Goal: Entertainment & Leisure: Consume media (video, audio)

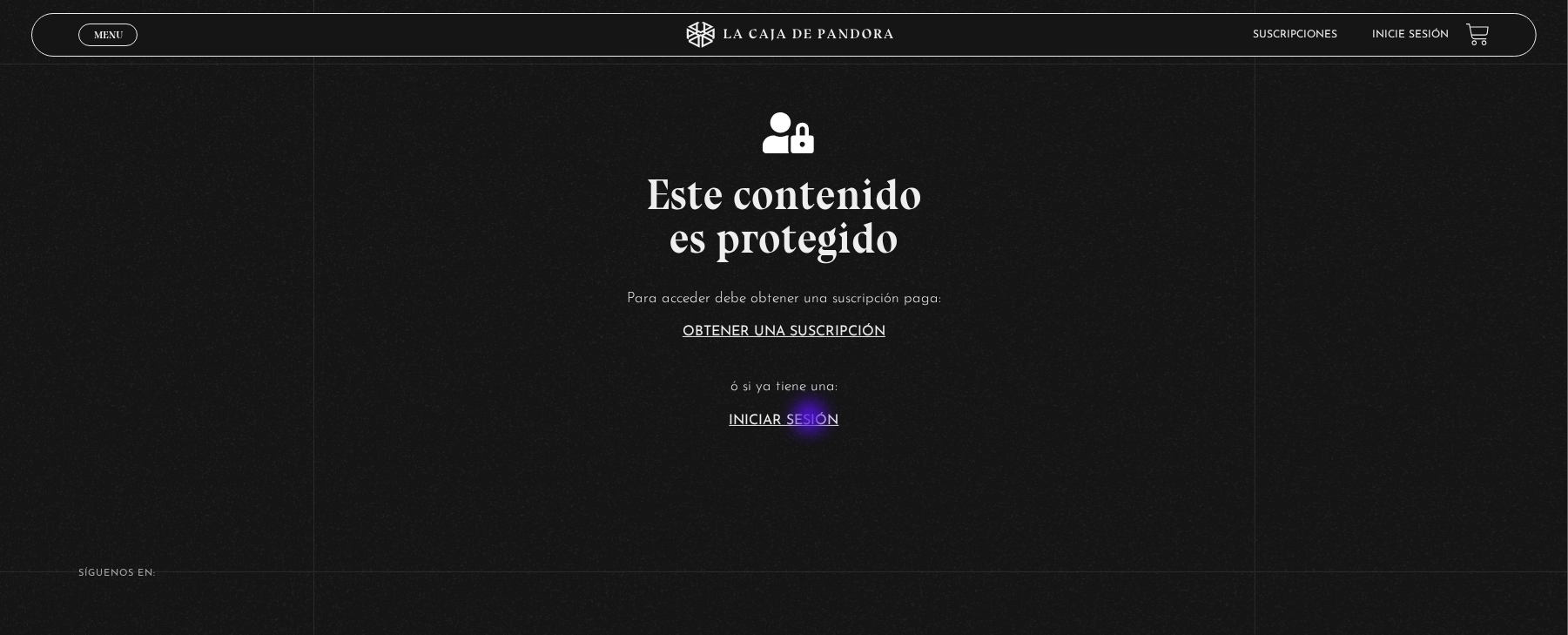
click at [811, 419] on link "Iniciar Sesión" at bounding box center [784, 420] width 110 height 14
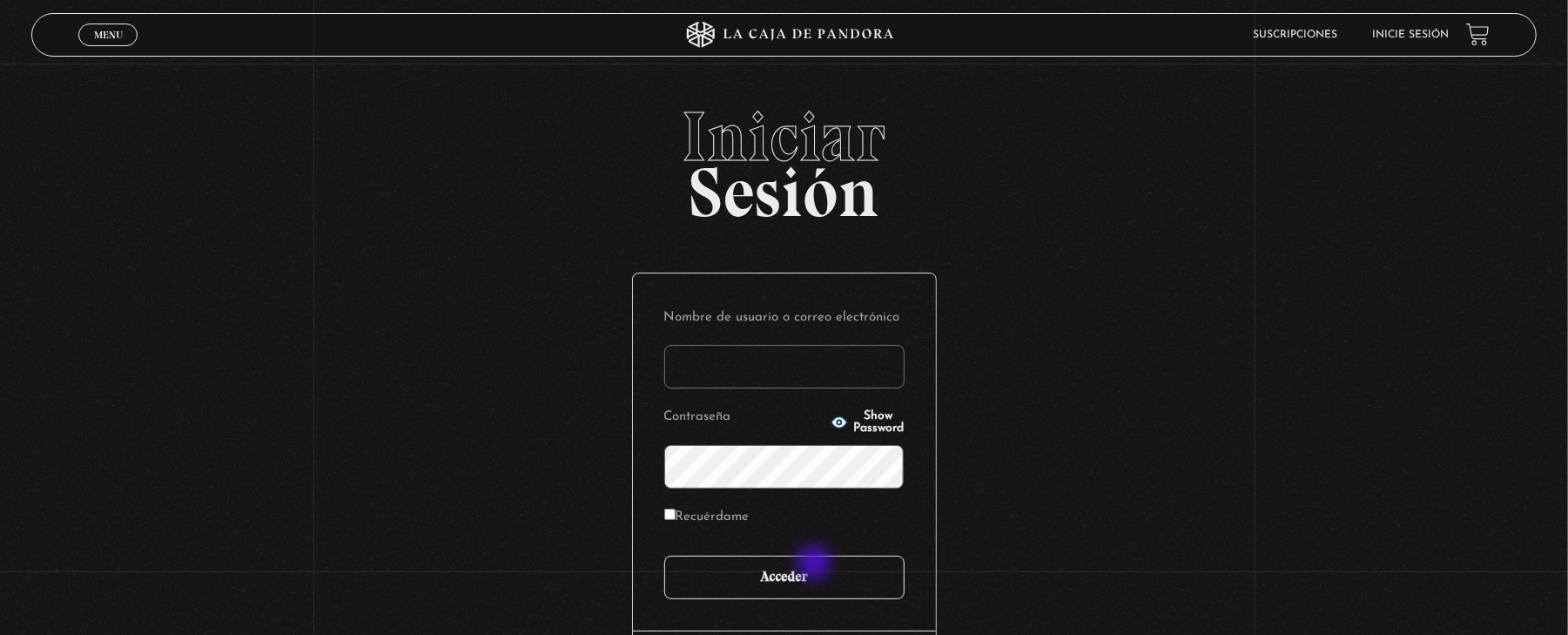
type input "[EMAIL_ADDRESS][DOMAIN_NAME]"
click at [815, 576] on input "Acceder" at bounding box center [784, 577] width 240 height 43
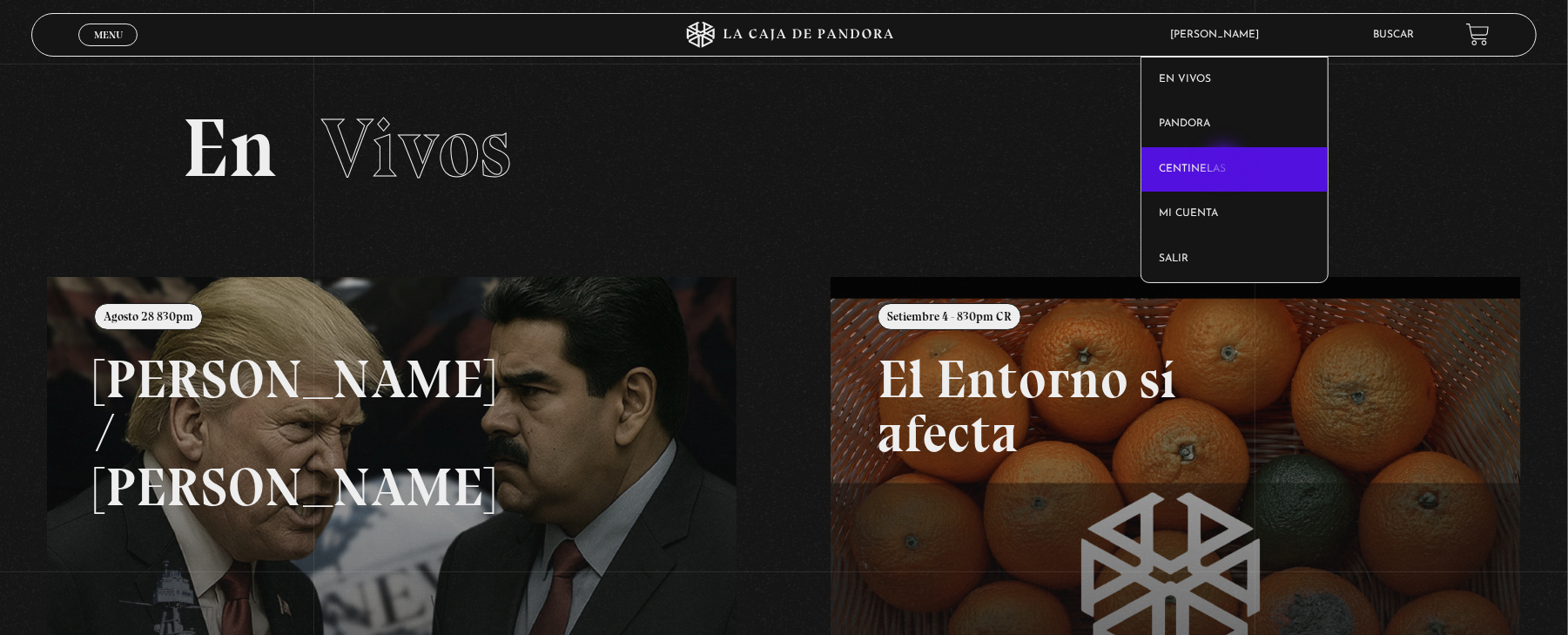
click at [1226, 164] on link "Centinelas" at bounding box center [1234, 170] width 186 height 45
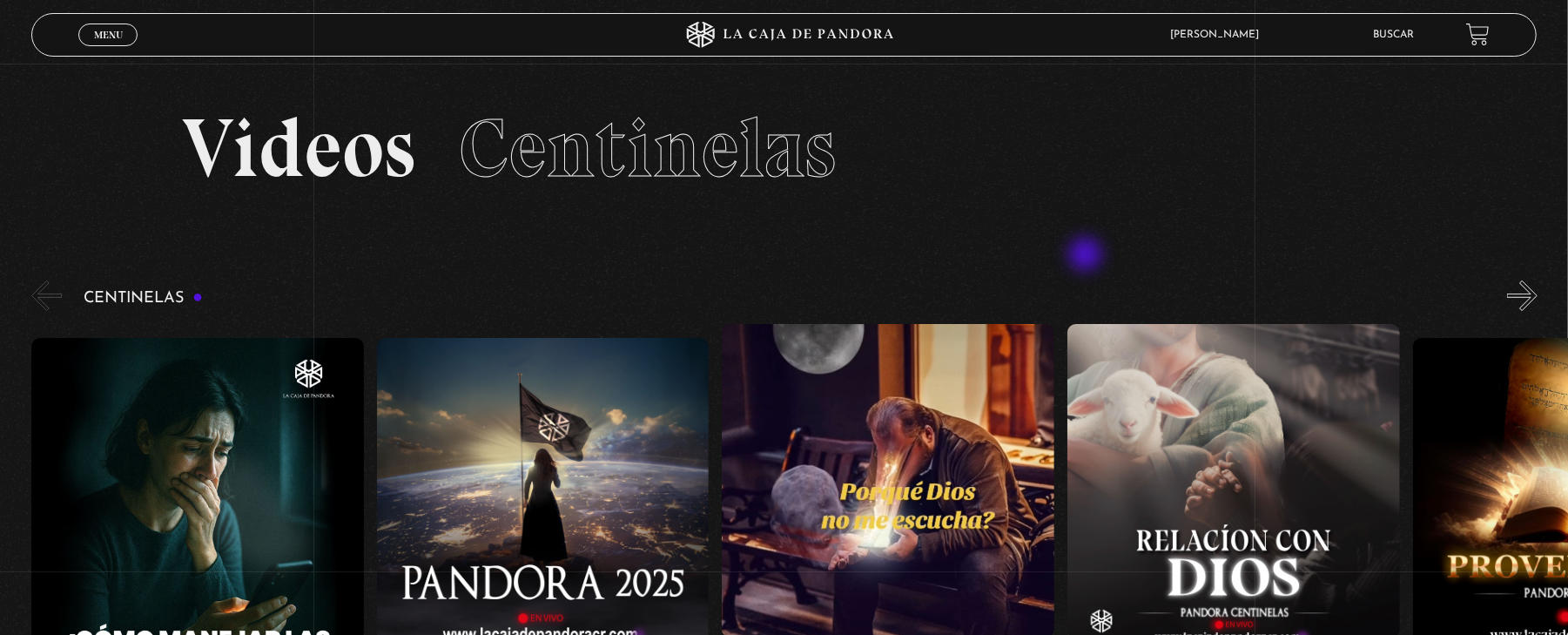
scroll to position [116, 0]
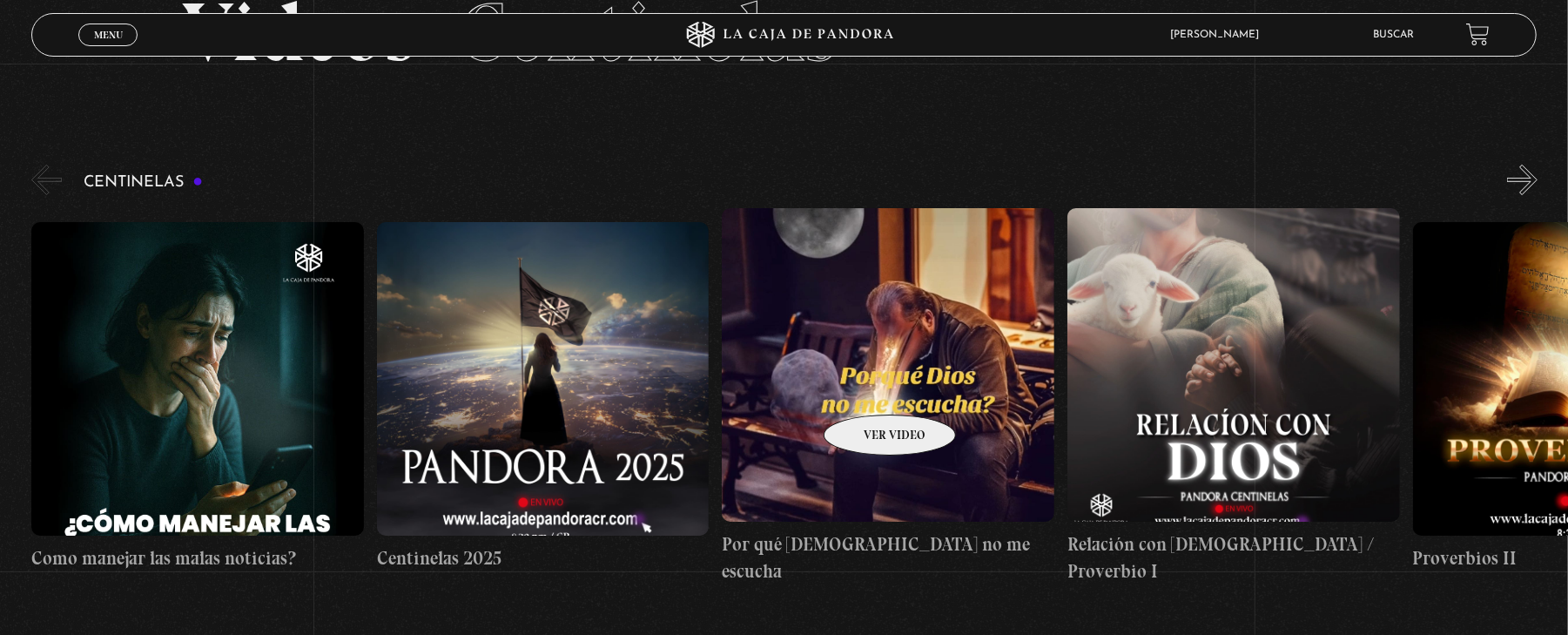
click at [866, 389] on figure at bounding box center [887, 364] width 333 height 313
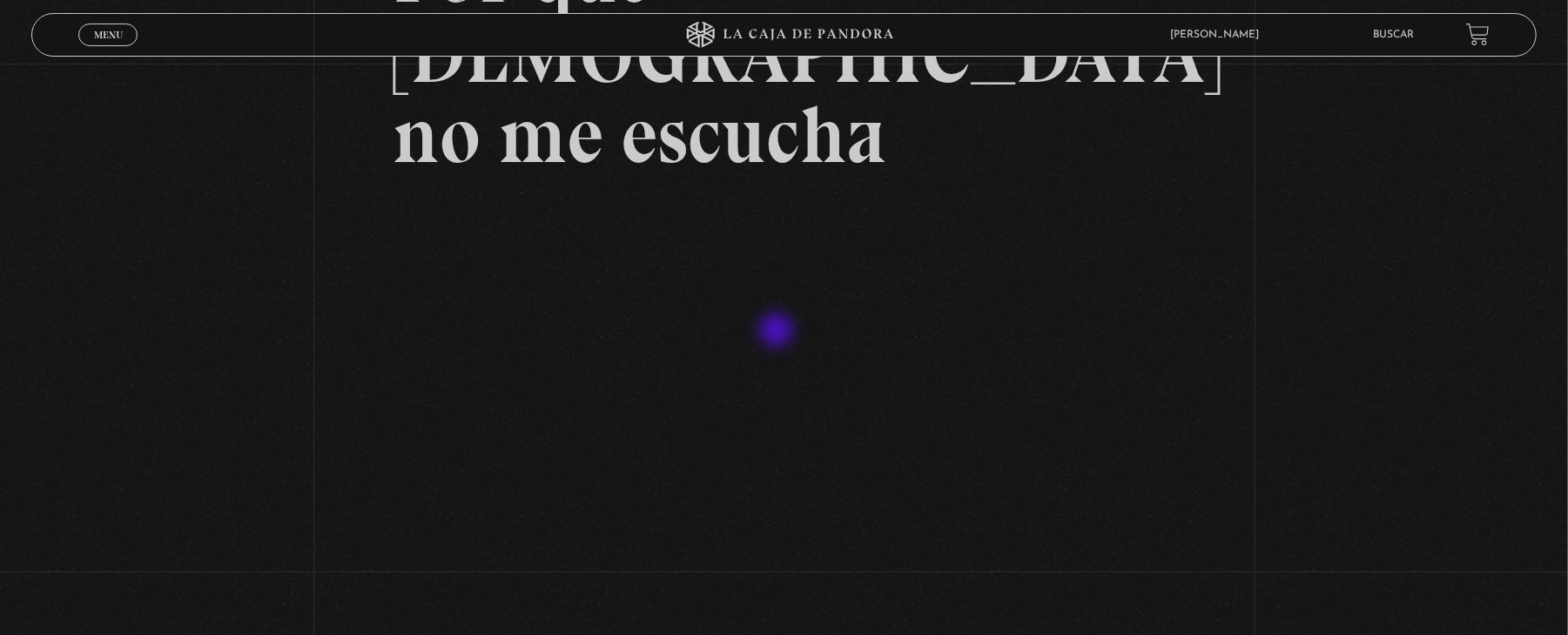
scroll to position [232, 0]
